Goal: Task Accomplishment & Management: Complete application form

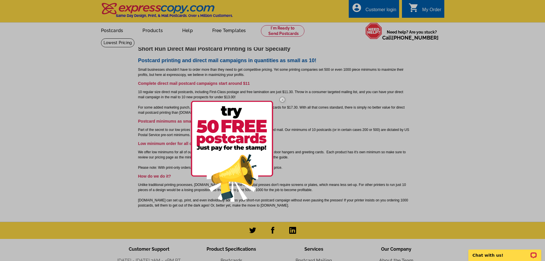
click at [283, 99] on img at bounding box center [282, 99] width 17 height 17
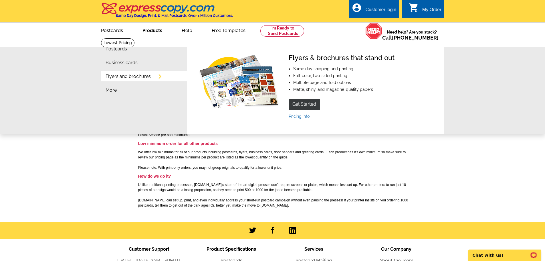
click at [294, 117] on link "Pricing info" at bounding box center [299, 116] width 21 height 5
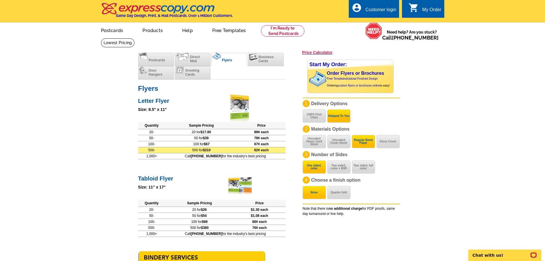
click at [211, 151] on span "$310" at bounding box center [207, 150] width 8 height 4
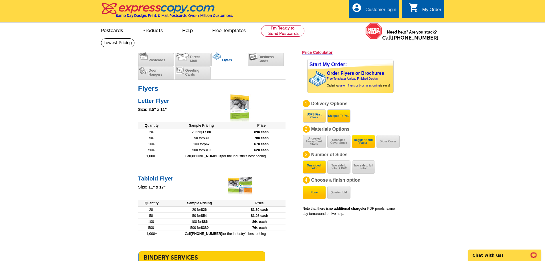
click at [317, 119] on button "USPS First Class" at bounding box center [314, 115] width 23 height 13
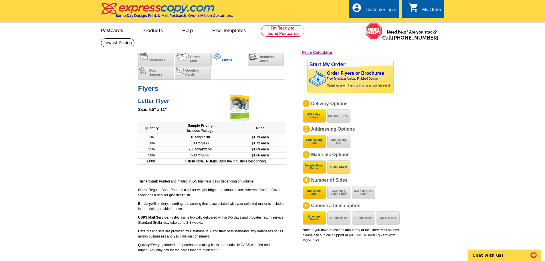
click at [335, 167] on button "Gloss Cover" at bounding box center [338, 166] width 23 height 13
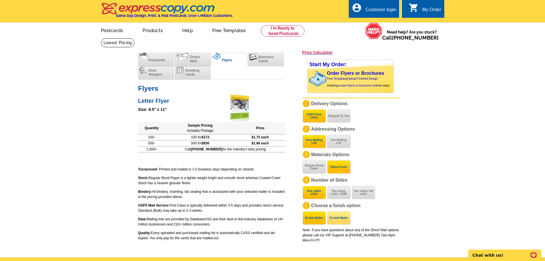
click at [336, 216] on button "Tri-fold Mailer" at bounding box center [338, 217] width 23 height 13
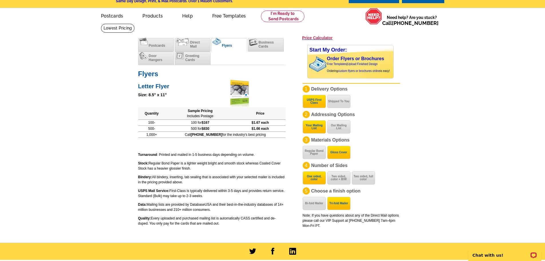
scroll to position [29, 0]
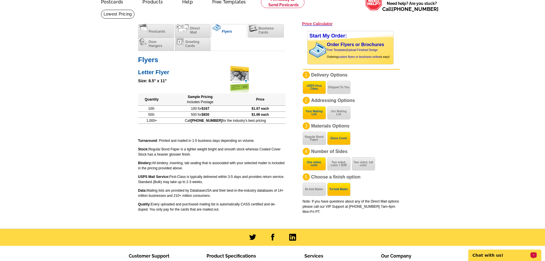
click at [512, 255] on p "Chat with us!" at bounding box center [501, 255] width 57 height 5
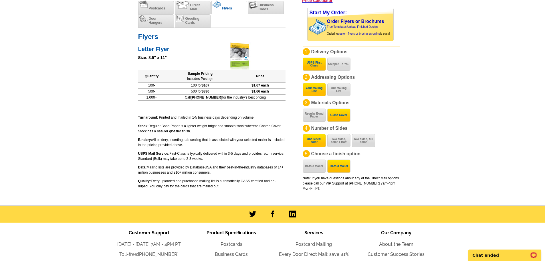
scroll to position [0, 0]
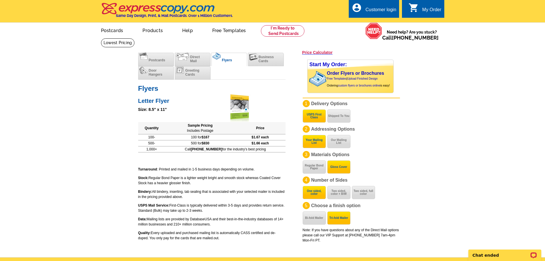
click at [374, 8] on div "Customer login" at bounding box center [381, 11] width 31 height 8
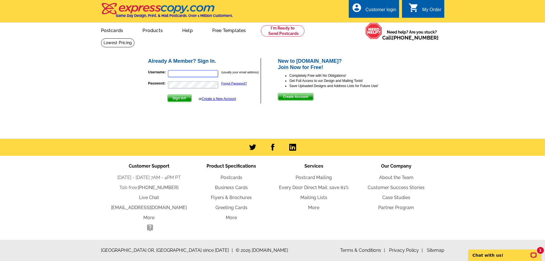
click at [201, 73] on input "Username:" at bounding box center [193, 73] width 50 height 7
type input "ssweeley@heurohealth.com"
click at [223, 100] on link "Create a New Account" at bounding box center [219, 99] width 34 height 4
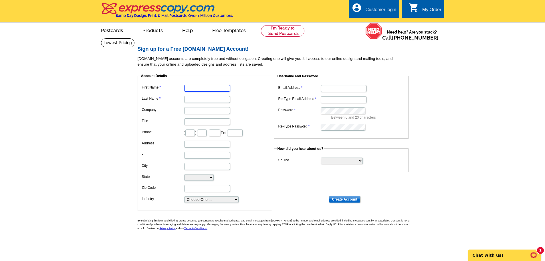
click at [215, 89] on input "First Name" at bounding box center [207, 88] width 46 height 7
type input "Shannon"
click at [208, 101] on input "Last Name" at bounding box center [207, 99] width 46 height 7
type input "Sweeley"
click at [204, 112] on input "Company" at bounding box center [207, 110] width 46 height 7
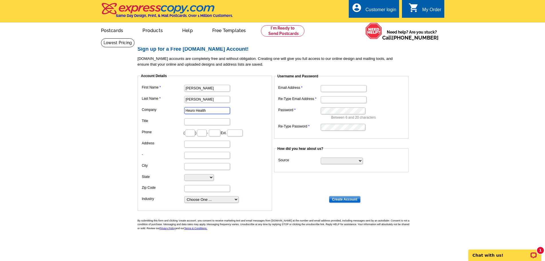
type input "Heuro Health"
click at [201, 123] on input "Title" at bounding box center [207, 121] width 46 height 7
type input "Marketing Manager"
click at [195, 131] on input "text" at bounding box center [189, 132] width 9 height 7
type input "916"
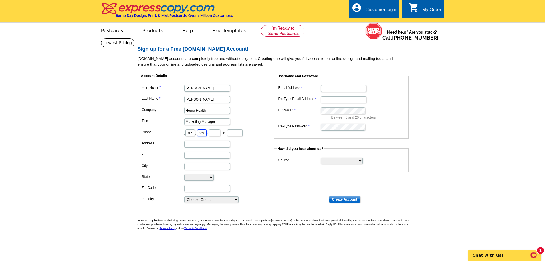
type input "889"
type input "4477"
click at [199, 145] on input "Address" at bounding box center [207, 144] width 46 height 7
type input "650 Regatta Dr"
click at [198, 167] on input "City" at bounding box center [207, 166] width 46 height 7
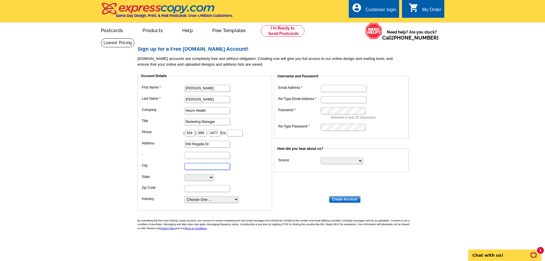
type input "Sacramento"
click at [215, 181] on dd "Alabama Alaska Arizona Arkansas California Colorado Connecticut District of Col…" at bounding box center [205, 177] width 129 height 9
click at [210, 179] on select "Alabama Alaska Arizona Arkansas California Colorado Connecticut District of Col…" at bounding box center [198, 177] width 29 height 7
select select "CA"
click at [184, 174] on select "Alabama Alaska Arizona Arkansas California Colorado Connecticut District of Col…" at bounding box center [198, 177] width 29 height 7
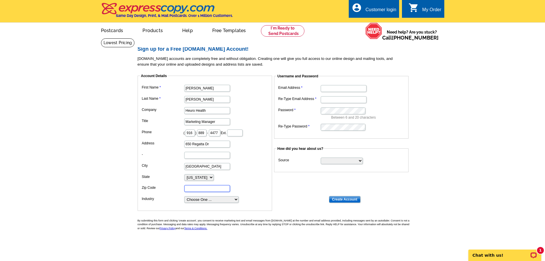
click at [191, 187] on input "Zip Code" at bounding box center [207, 188] width 46 height 7
type input "95833"
click at [202, 198] on select "Choose One ... Residential Real Estate Accounting Agriculture Architecture Arts…" at bounding box center [211, 199] width 54 height 7
select select "59"
click at [184, 196] on select "Choose One ... Residential Real Estate Accounting Agriculture Architecture Arts…" at bounding box center [211, 199] width 54 height 7
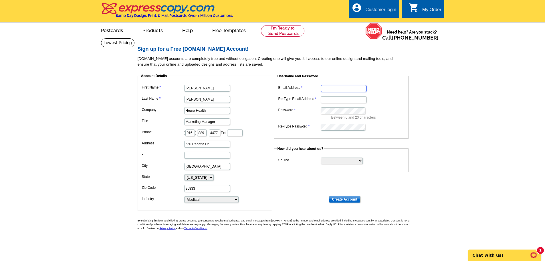
click at [334, 89] on input "Email Address" at bounding box center [344, 88] width 46 height 7
type input "ssweeley@heurohealth.com"
click at [331, 101] on input "Re-Type Email Address" at bounding box center [344, 99] width 46 height 7
type input "ssweeley@heurohealth.com"
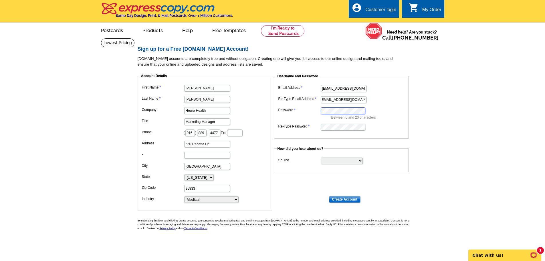
scroll to position [0, 0]
click at [317, 159] on label "Source" at bounding box center [299, 159] width 42 height 5
click at [321, 159] on select "Search Engine Television Ad Direct Mail Postcard Email Referred by a friend Oth…" at bounding box center [342, 160] width 42 height 7
click at [326, 160] on select "Search Engine Television Ad Direct Mail Postcard Email Referred by a friend Oth…" at bounding box center [342, 160] width 42 height 7
select select "search"
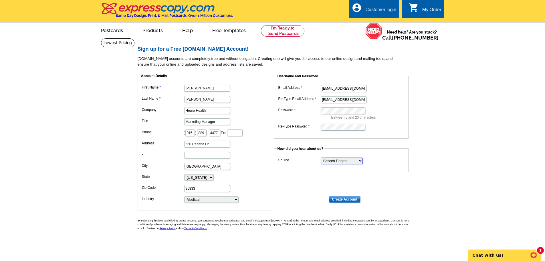
click at [321, 158] on select "Search Engine Television Ad Direct Mail Postcard Email Referred by a friend Oth…" at bounding box center [342, 160] width 42 height 7
click at [347, 199] on input "Create Account" at bounding box center [344, 199] width 31 height 7
